Goal: Information Seeking & Learning: Check status

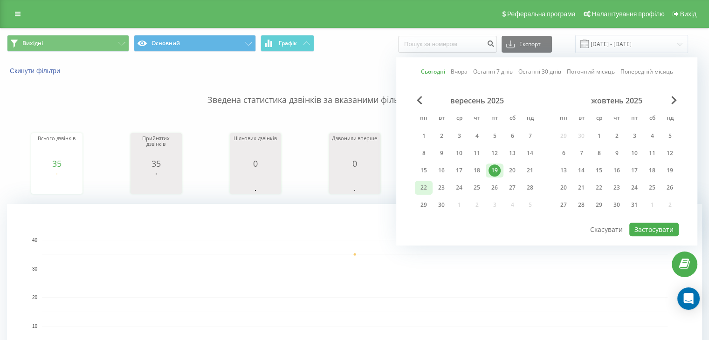
click at [428, 182] on div "22" at bounding box center [423, 188] width 12 height 12
click at [634, 223] on button "Застосувати" at bounding box center [653, 230] width 49 height 14
type input "[DATE] - [DATE]"
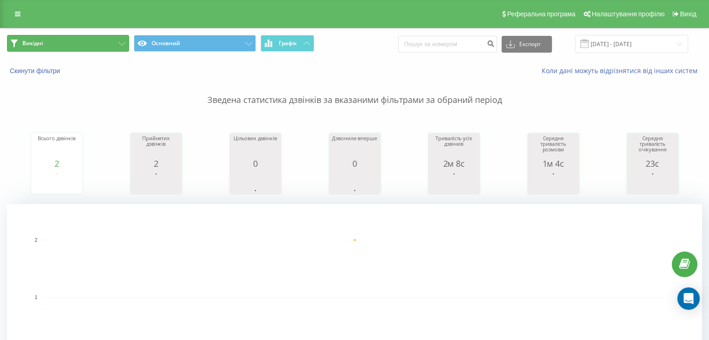
click at [109, 44] on button "Вихідні" at bounding box center [68, 43] width 122 height 17
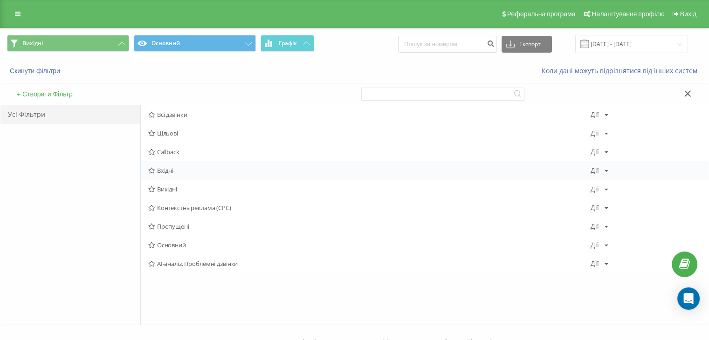
click at [177, 170] on span "Вхідні" at bounding box center [369, 170] width 442 height 7
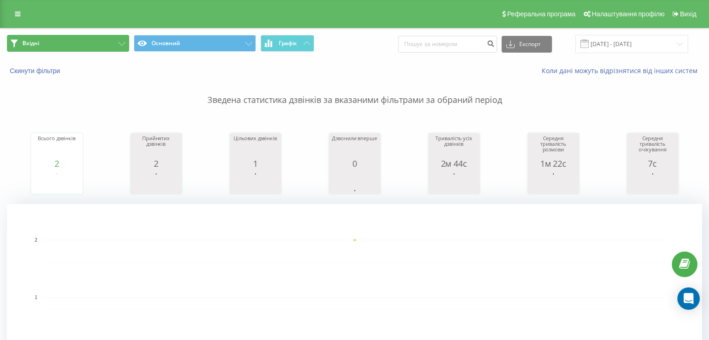
click at [94, 39] on button "Вхідні" at bounding box center [68, 43] width 122 height 17
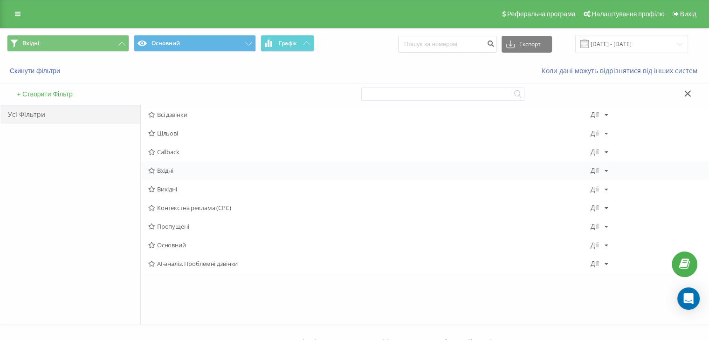
click at [183, 173] on span "Вхідні" at bounding box center [369, 170] width 442 height 7
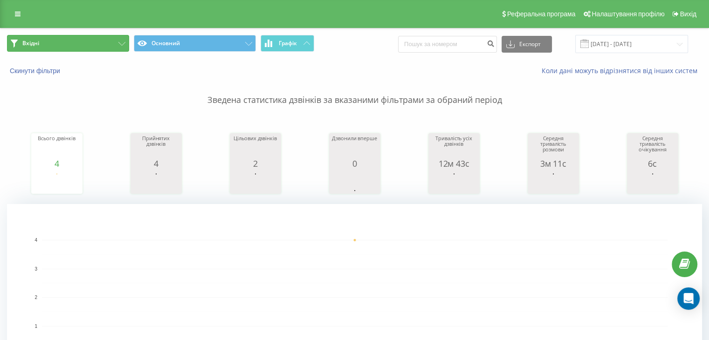
click at [95, 46] on button "Вхідні" at bounding box center [68, 43] width 122 height 17
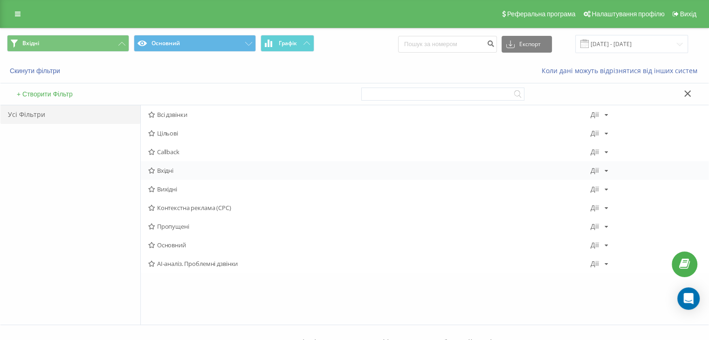
click at [170, 170] on span "Вхідні" at bounding box center [369, 170] width 442 height 7
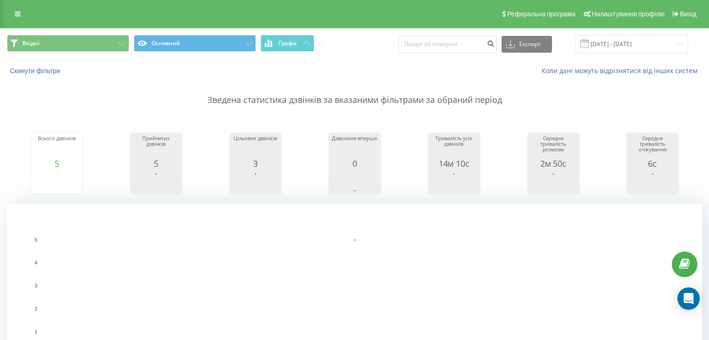
click at [88, 59] on div "Вхідні Основний Графік Експорт .csv .xls .xlsx [DATE] - [DATE]" at bounding box center [354, 43] width 708 height 31
click at [88, 49] on button "Вхідні" at bounding box center [68, 43] width 122 height 17
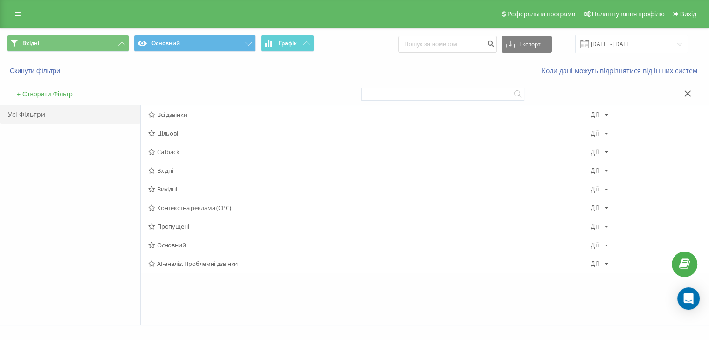
click at [175, 168] on span "Вхідні" at bounding box center [369, 170] width 442 height 7
